Goal: Task Accomplishment & Management: Complete application form

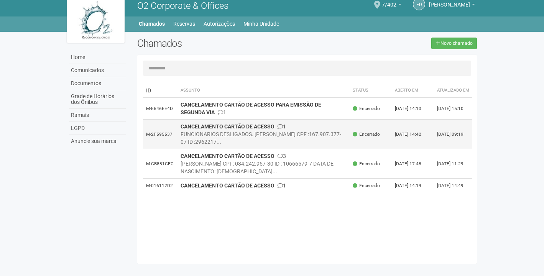
scroll to position [8, 0]
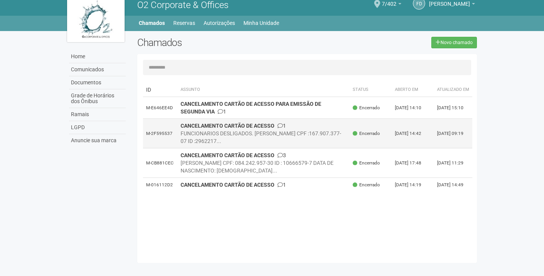
click at [308, 133] on td "CANCELAMENTO CARTÃO DE ACESSO 1 FUNCIONARIOS DESLIGADOS. Alexandre Eduardo Dos …" at bounding box center [263, 134] width 172 height 30
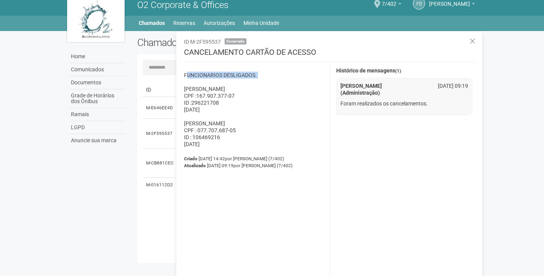
drag, startPoint x: 182, startPoint y: 73, endPoint x: 267, endPoint y: 80, distance: 85.0
click at [267, 80] on div "FUNCIONARIOS DESLIGADOS. Alexandre Eduardo Dos Santos da Silva CPF :167.907.377…" at bounding box center [254, 170] width 152 height 217
click at [279, 81] on p "FUNCIONARIOS DESLIGADOS. Alexandre Eduardo Dos Santos da Silva CPF :167.907.377…" at bounding box center [254, 110] width 140 height 76
click at [471, 39] on icon at bounding box center [473, 42] width 6 height 8
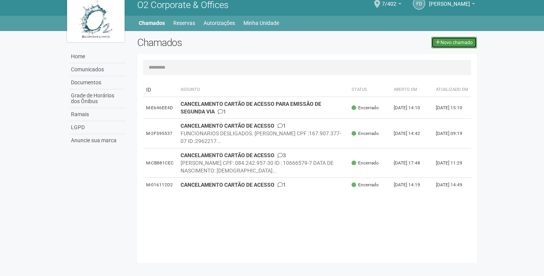
click at [473, 45] on link "Novo chamado" at bounding box center [454, 42] width 46 height 11
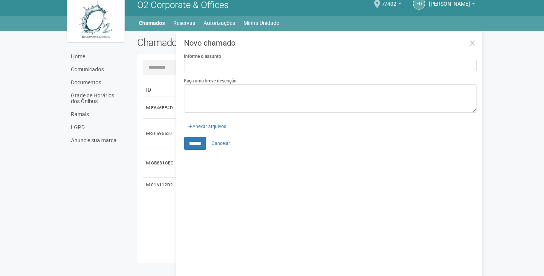
click at [229, 66] on input "Informe o assunto" at bounding box center [330, 65] width 292 height 11
type input "**********"
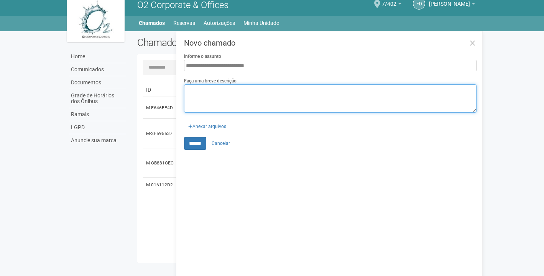
click at [233, 90] on textarea "Faça uma breve descrição" at bounding box center [330, 98] width 292 height 28
type textarea "*"
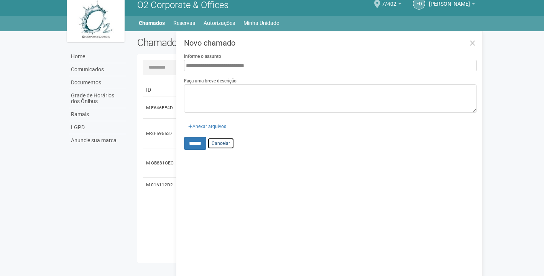
click at [220, 143] on link "Cancelar" at bounding box center [220, 143] width 27 height 11
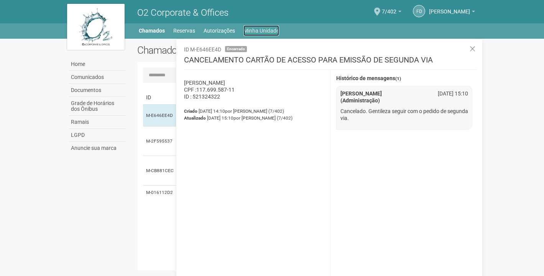
click at [278, 32] on link "Minha Unidade" at bounding box center [261, 30] width 36 height 11
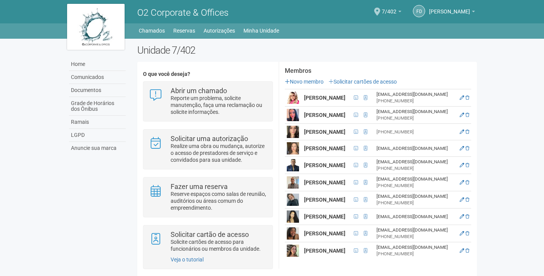
scroll to position [133, 0]
click at [464, 113] on icon at bounding box center [462, 115] width 5 height 5
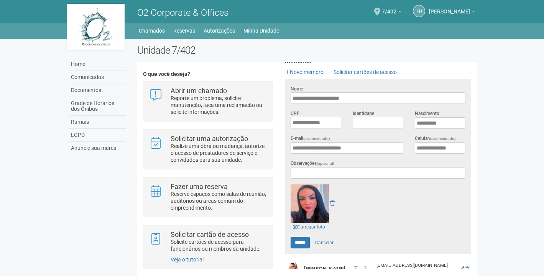
scroll to position [122, 0]
drag, startPoint x: 335, startPoint y: 122, endPoint x: 331, endPoint y: 122, distance: 4.2
click at [331, 122] on input "**********" at bounding box center [316, 122] width 51 height 11
drag, startPoint x: 354, startPoint y: 98, endPoint x: 287, endPoint y: 97, distance: 66.7
click at [288, 97] on div "**********" at bounding box center [378, 94] width 186 height 19
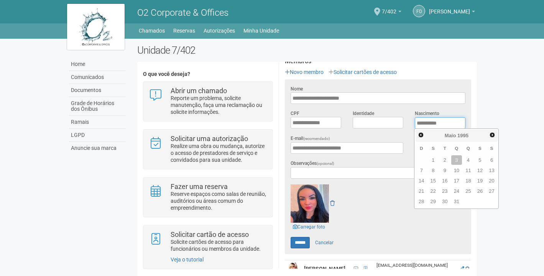
drag, startPoint x: 417, startPoint y: 123, endPoint x: 449, endPoint y: 120, distance: 32.0
click at [449, 120] on input "**********" at bounding box center [440, 122] width 51 height 11
type input "****"
click at [503, 92] on body "Aguarde... O2 Corporate & Offices Fd Fabio da Costa Carvalho Fabio da Costa Car…" at bounding box center [272, 138] width 544 height 276
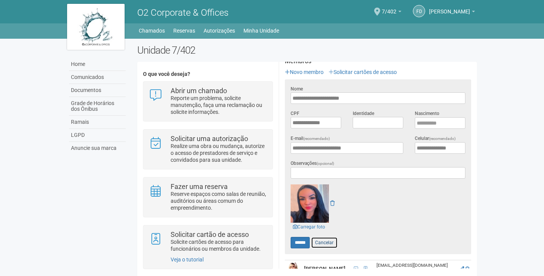
click at [328, 241] on link "Cancelar" at bounding box center [324, 242] width 27 height 11
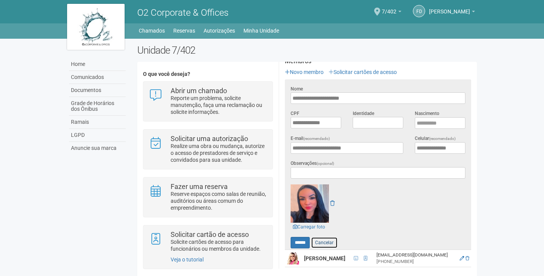
scroll to position [0, 0]
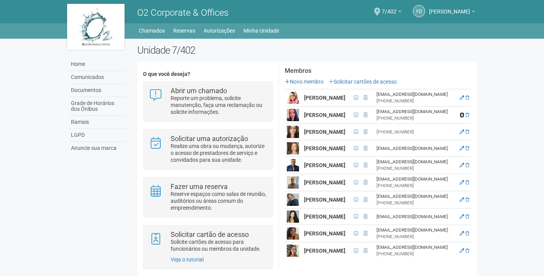
click at [464, 113] on icon at bounding box center [462, 115] width 5 height 5
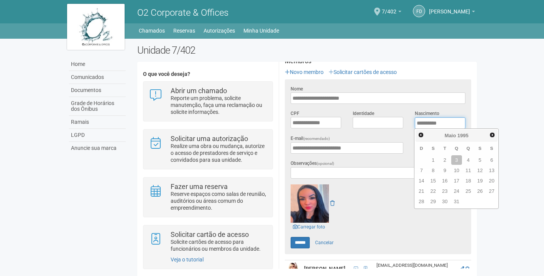
drag, startPoint x: 417, startPoint y: 123, endPoint x: 447, endPoint y: 126, distance: 29.8
click at [447, 126] on input "**********" at bounding box center [440, 122] width 51 height 11
click at [479, 91] on div "Unidade 7/402 O que você deseja? Abrir um chamado Reporte um problema, solicite…" at bounding box center [306, 164] width 351 height 241
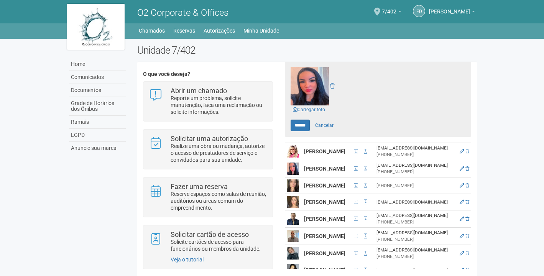
scroll to position [243, 0]
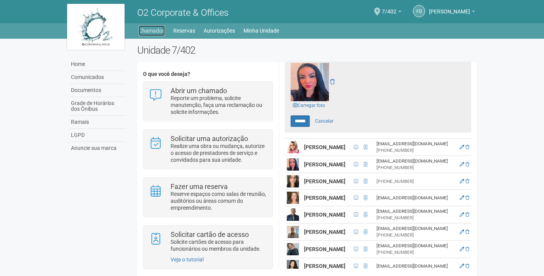
click at [149, 33] on link "Chamados" at bounding box center [152, 30] width 26 height 11
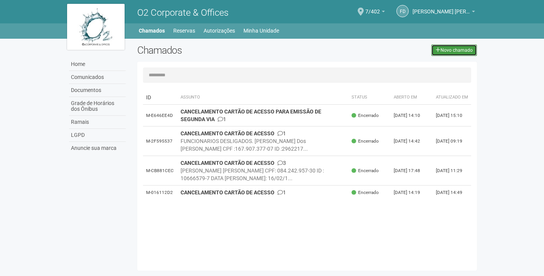
click at [466, 51] on link "Novo chamado" at bounding box center [454, 49] width 46 height 11
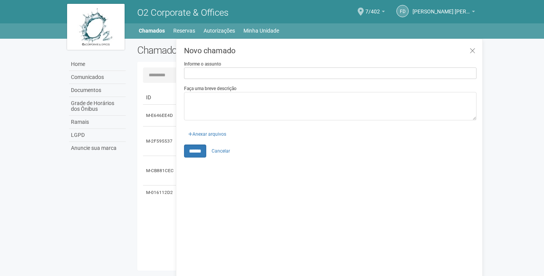
click at [200, 74] on input "Informe o assunto" at bounding box center [330, 72] width 292 height 11
type input "**********"
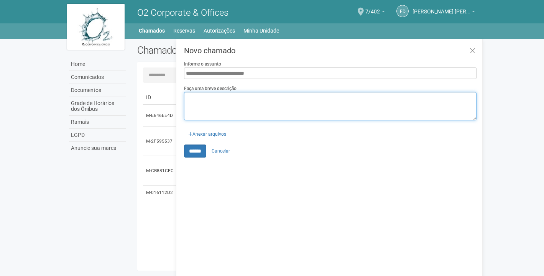
click at [224, 102] on textarea "Faça uma breve descrição" at bounding box center [330, 106] width 292 height 28
type textarea "*"
paste textarea "**********"
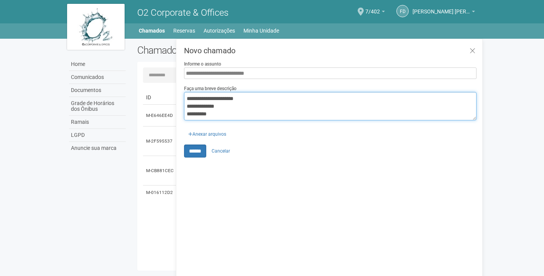
click at [232, 115] on textarea "**********" at bounding box center [330, 106] width 292 height 28
type textarea "**********"
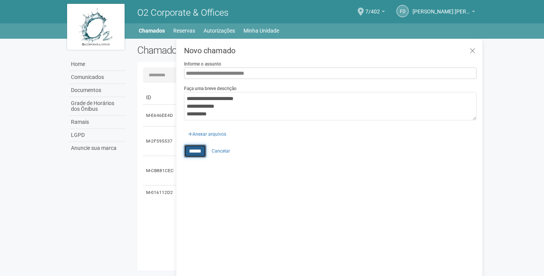
click at [199, 152] on input "******" at bounding box center [195, 151] width 22 height 13
type input "**********"
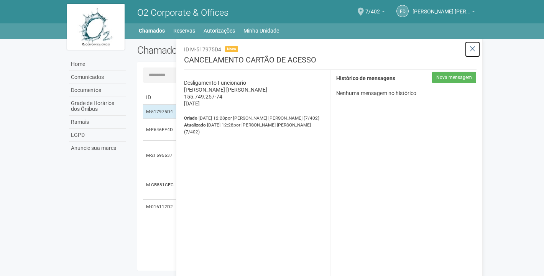
click at [472, 47] on icon at bounding box center [473, 49] width 6 height 8
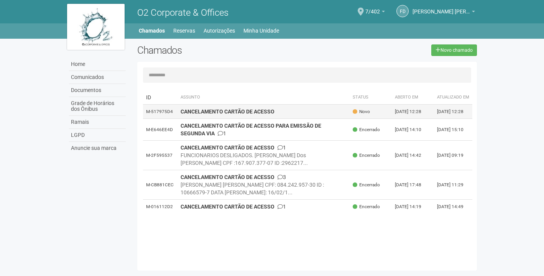
click at [315, 119] on td "CANCELAMENTO CARTÃO DE ACESSO" at bounding box center [263, 112] width 172 height 14
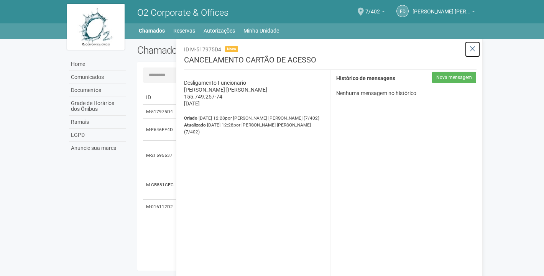
click at [473, 48] on icon at bounding box center [473, 49] width 6 height 8
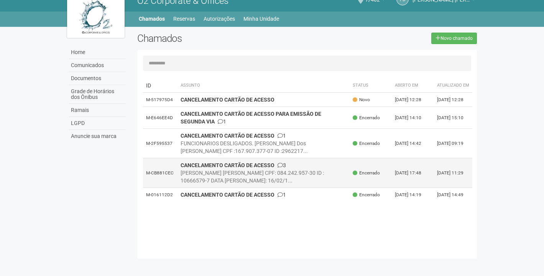
scroll to position [12, 0]
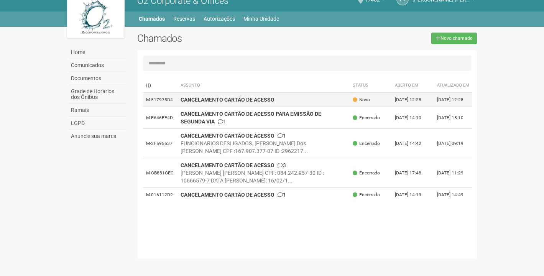
click at [312, 107] on td "CANCELAMENTO CARTÃO DE ACESSO" at bounding box center [263, 100] width 172 height 14
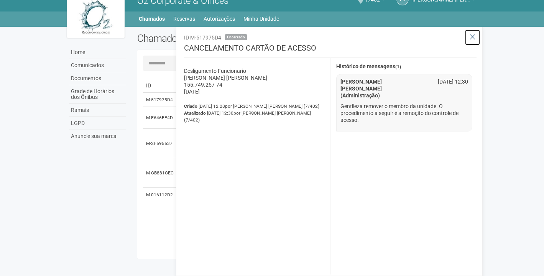
click at [473, 35] on icon at bounding box center [473, 37] width 6 height 8
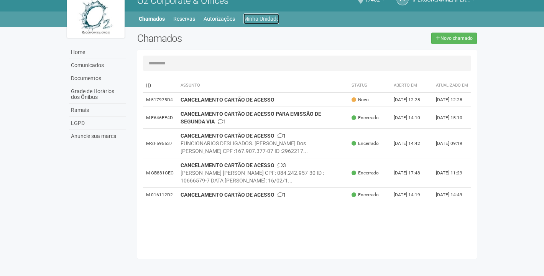
click at [250, 19] on link "Minha Unidade" at bounding box center [261, 18] width 36 height 11
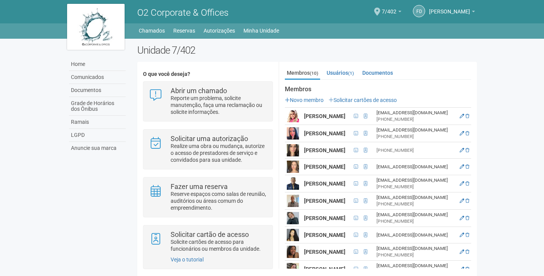
scroll to position [135, 0]
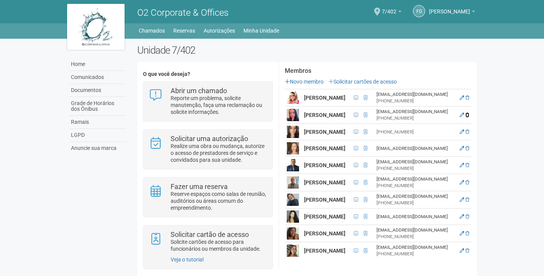
click at [466, 113] on icon at bounding box center [467, 115] width 4 height 5
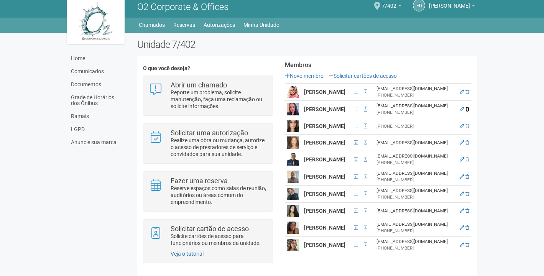
scroll to position [0, 0]
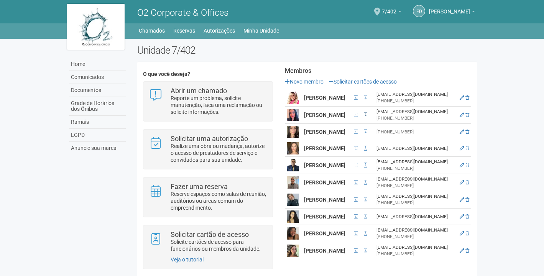
click at [367, 113] on span at bounding box center [365, 115] width 3 height 5
click at [464, 113] on icon at bounding box center [462, 115] width 5 height 5
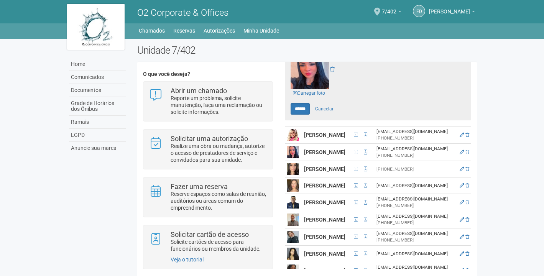
scroll to position [250, 0]
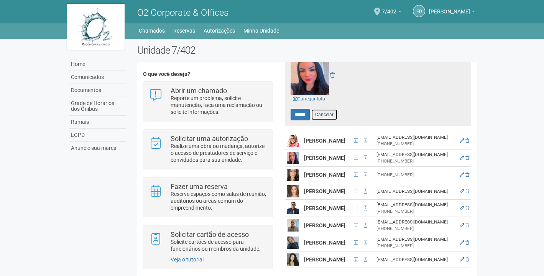
click at [325, 114] on link "Cancelar" at bounding box center [324, 114] width 27 height 11
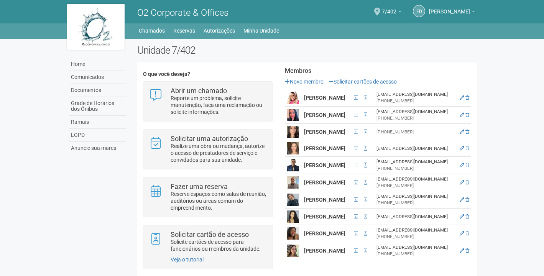
scroll to position [110, 0]
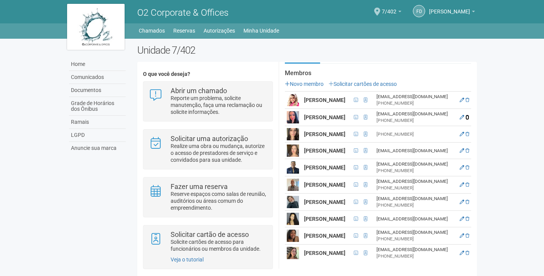
click at [467, 120] on icon at bounding box center [467, 117] width 4 height 5
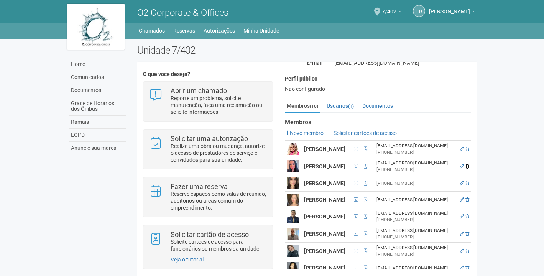
scroll to position [62, 0]
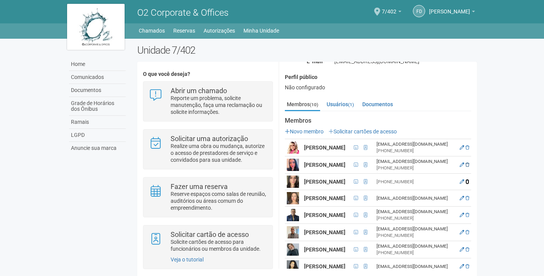
click at [466, 179] on icon at bounding box center [467, 181] width 4 height 5
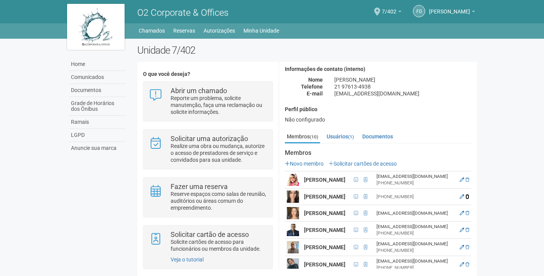
scroll to position [0, 0]
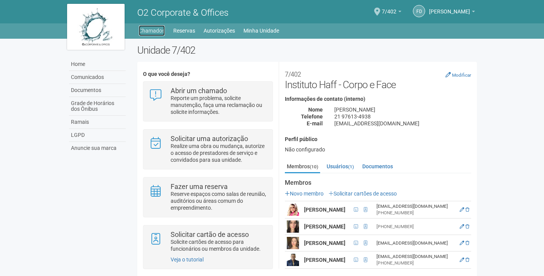
click at [155, 32] on link "Chamados" at bounding box center [152, 30] width 26 height 11
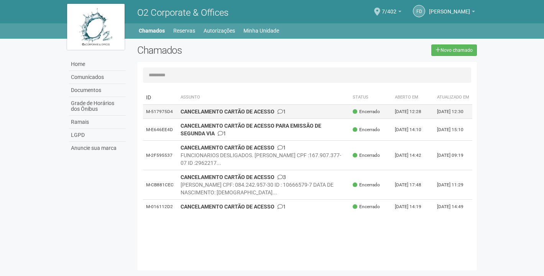
click at [357, 119] on td "Encerrado" at bounding box center [371, 112] width 42 height 14
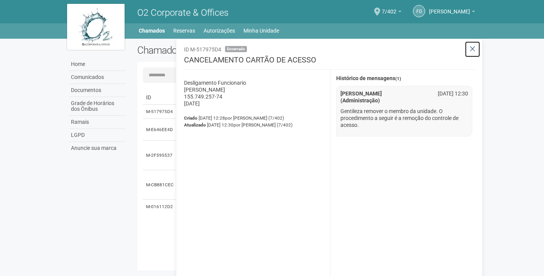
click at [475, 49] on icon at bounding box center [473, 49] width 6 height 8
